Goal: Browse casually

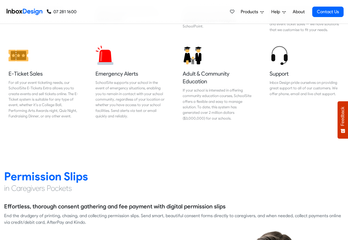
scroll to position [626, 0]
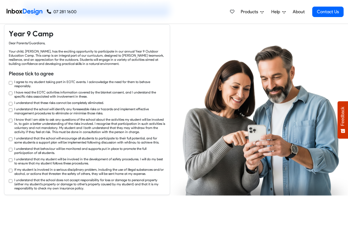
checkbox input "true"
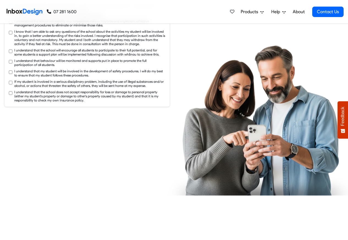
checkbox input "true"
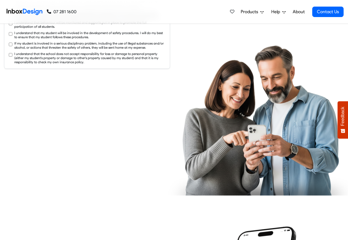
checkbox input "true"
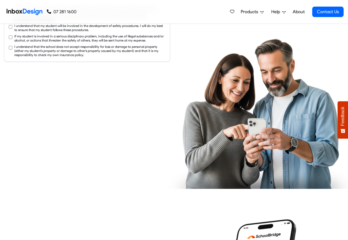
checkbox input "true"
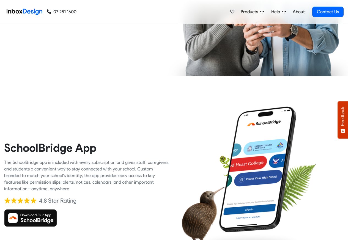
checkbox input "true"
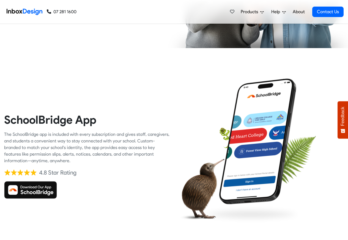
checkbox input "true"
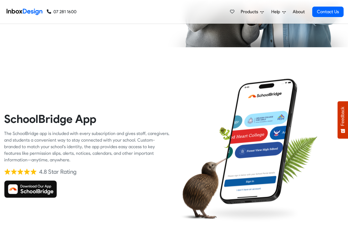
checkbox input "true"
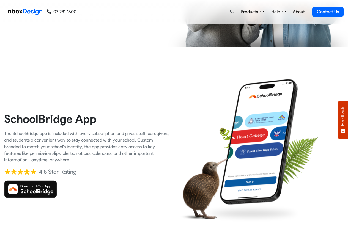
checkbox input "true"
